Goal: Task Accomplishment & Management: Use online tool/utility

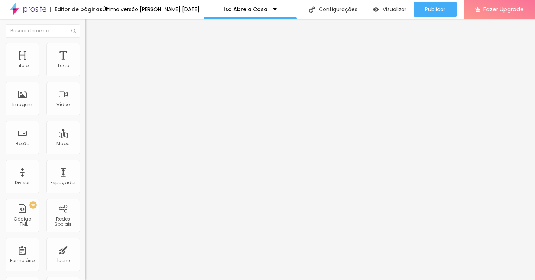
click at [85, 64] on span "Trocar imagem" at bounding box center [105, 61] width 40 height 6
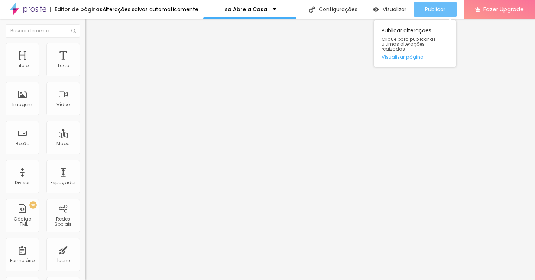
click at [432, 7] on span "Publicar" at bounding box center [435, 9] width 20 height 6
